Goal: Transaction & Acquisition: Purchase product/service

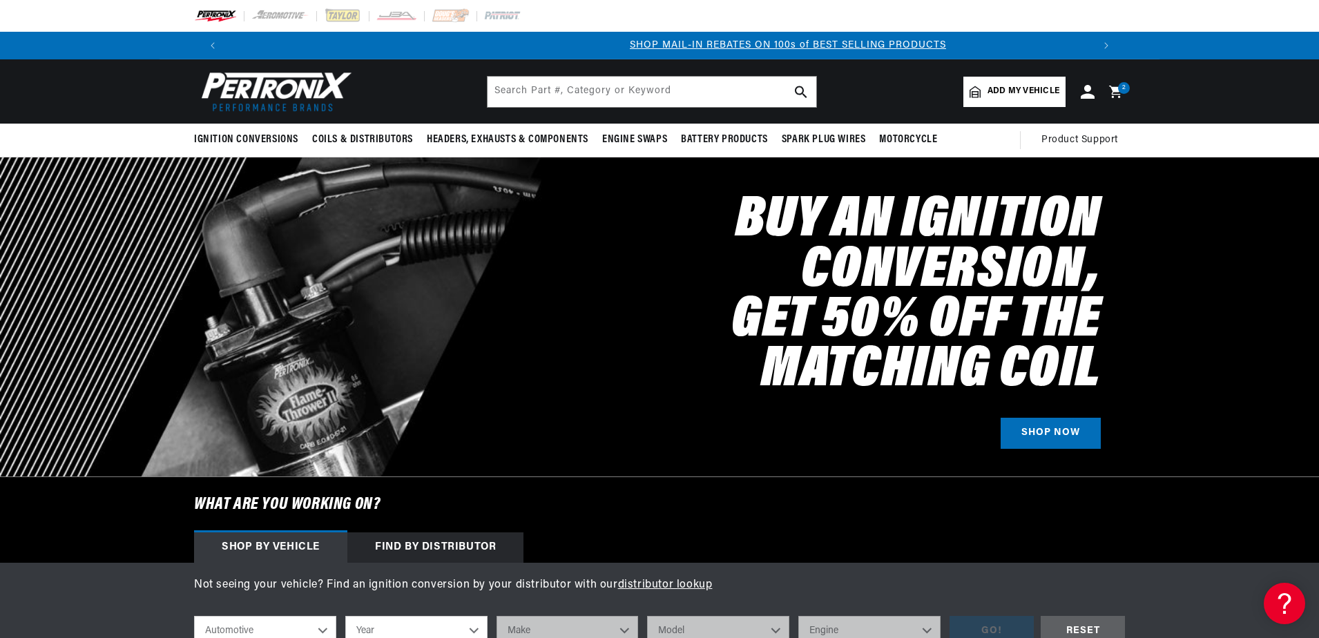
scroll to position [0, 862]
click at [641, 93] on input "text" at bounding box center [651, 92] width 329 height 30
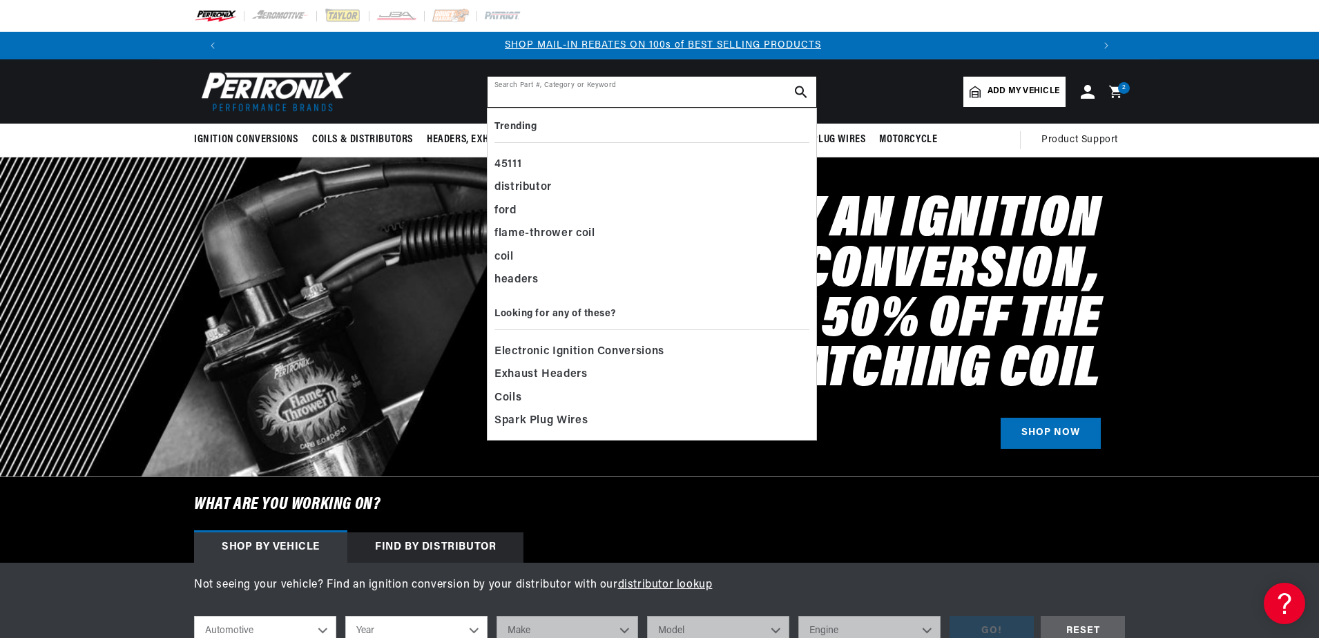
paste input "40111"
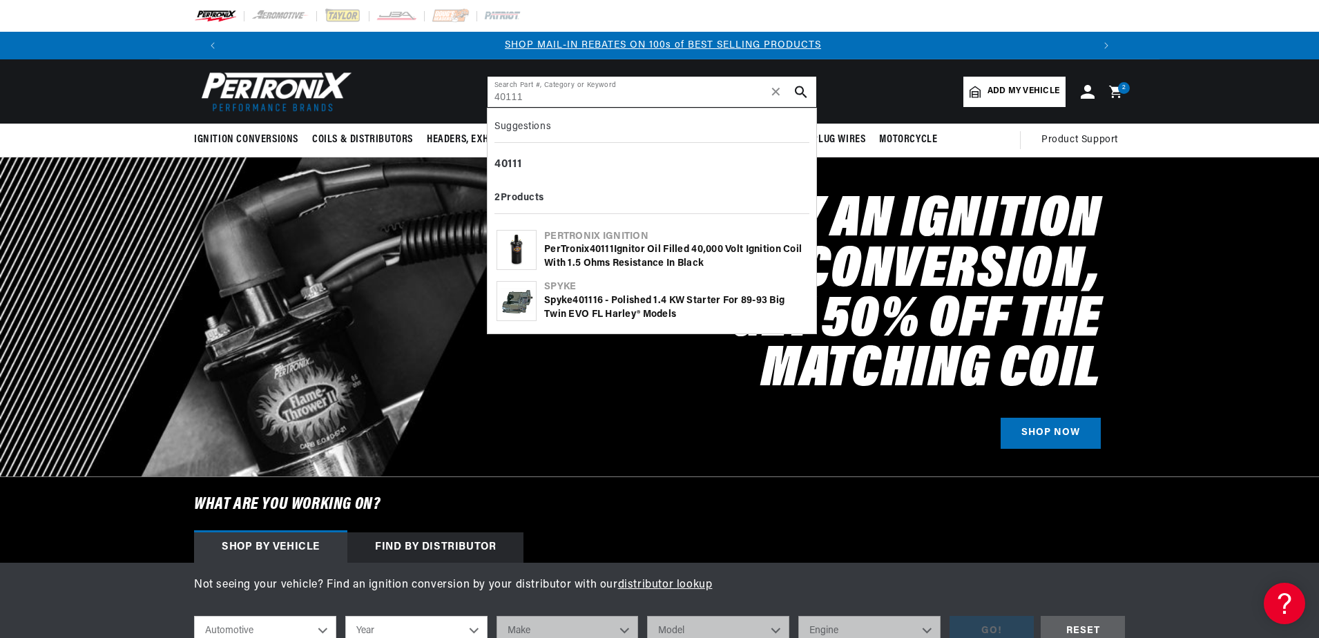
type input "40111"
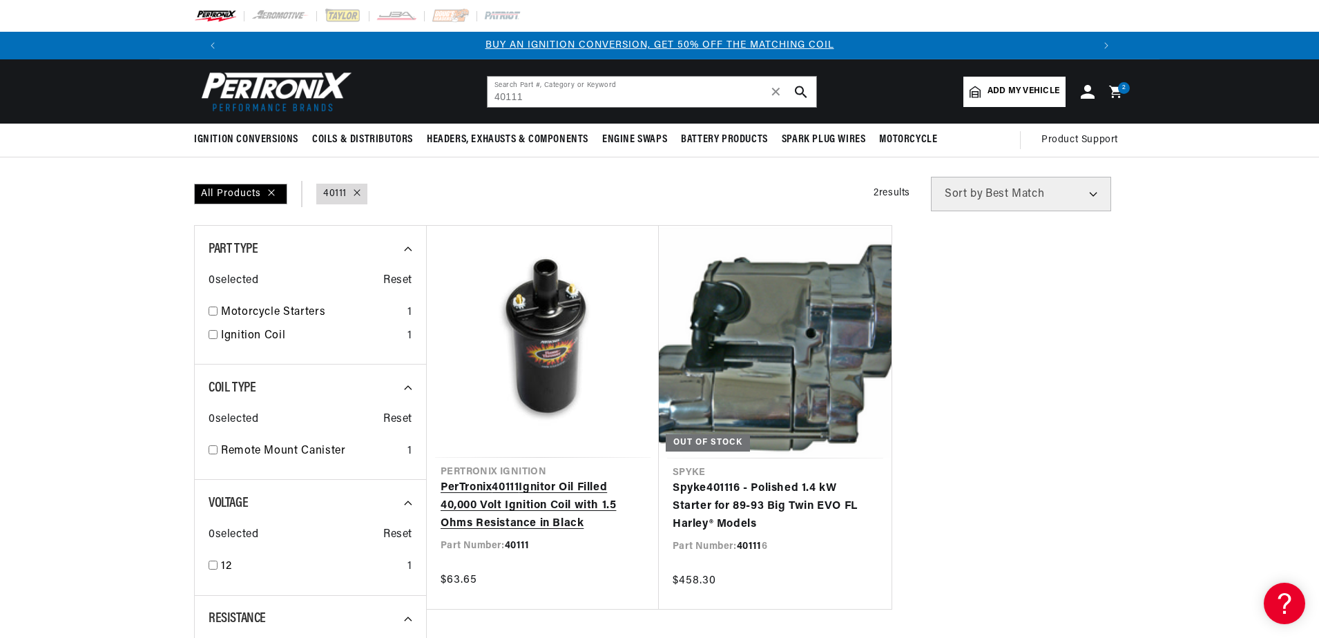
click at [513, 479] on link "PerTronix 40111 Ignitor Oil Filled 40,000 Volt Ignition Coil with 1.5 Ohms Resi…" at bounding box center [542, 505] width 204 height 53
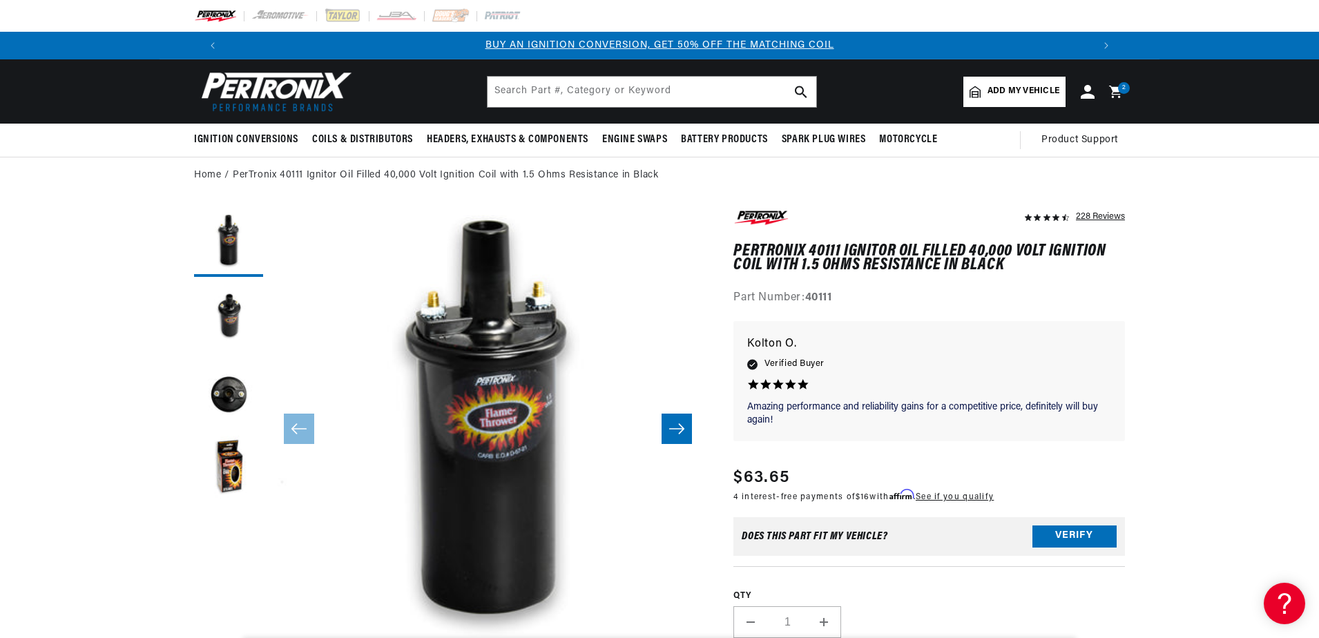
click at [256, 93] on img at bounding box center [273, 92] width 159 height 48
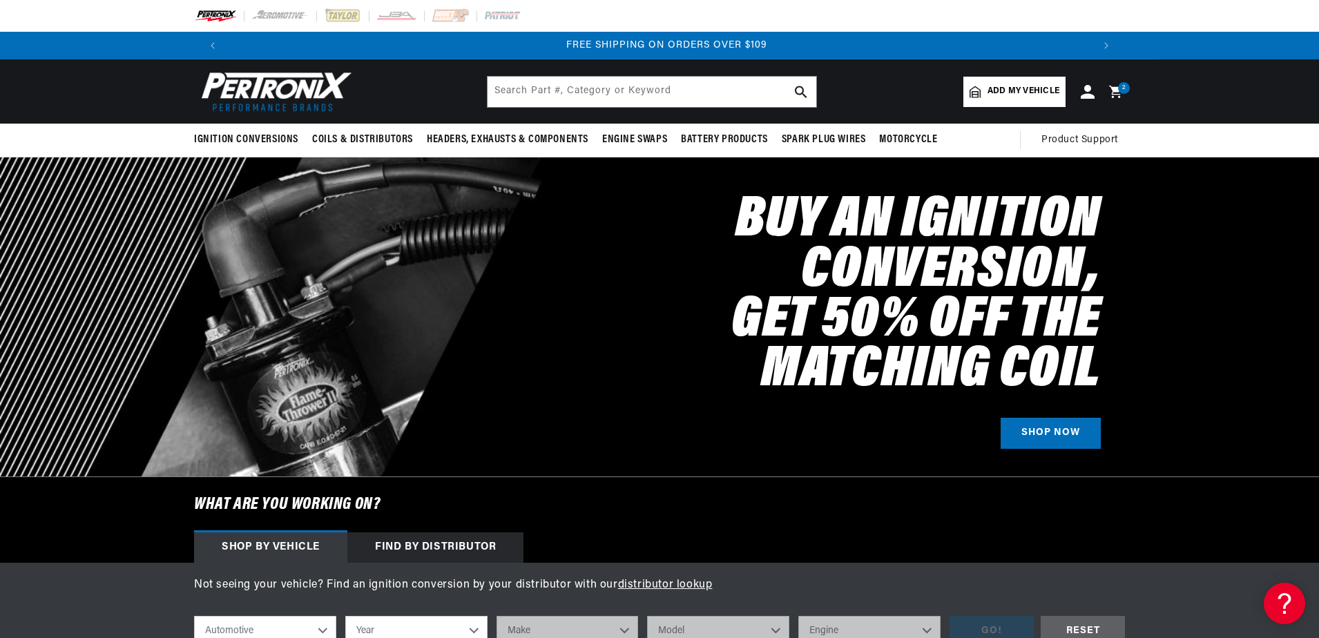
scroll to position [0, 1628]
